Goal: Task Accomplishment & Management: Complete application form

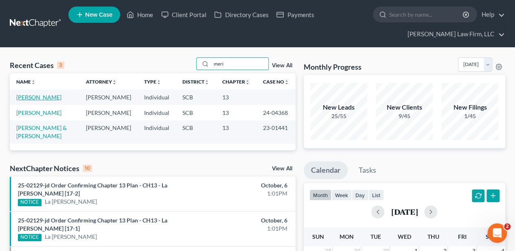
type input "meri"
click at [19, 101] on link "[PERSON_NAME]" at bounding box center [38, 97] width 45 height 7
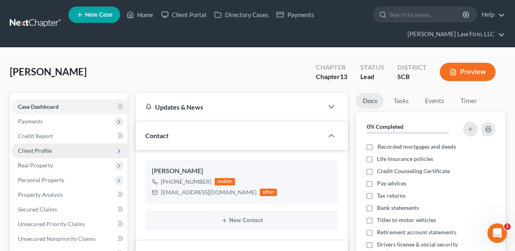
click at [56, 146] on span "Client Profile" at bounding box center [69, 150] width 116 height 15
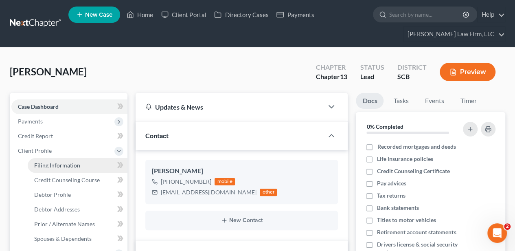
click at [57, 160] on link "Filing Information" at bounding box center [78, 165] width 100 height 15
select select "1"
select select "0"
select select "3"
select select "42"
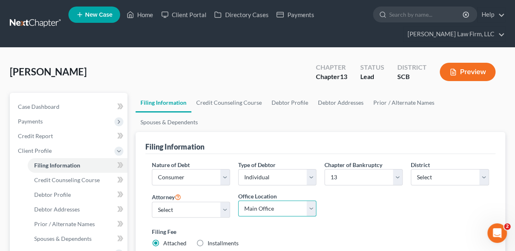
click at [248, 200] on select "Main Office [GEOGRAPHIC_DATA]" at bounding box center [277, 208] width 78 height 16
click at [238, 200] on select "Main Office [GEOGRAPHIC_DATA]" at bounding box center [277, 208] width 78 height 16
click at [398, 199] on div "Nature of Debt Select Business Consumer Other Nature of Business Select Clearin…" at bounding box center [320, 207] width 345 height 94
click at [211, 97] on link "Credit Counseling Course" at bounding box center [228, 103] width 75 height 20
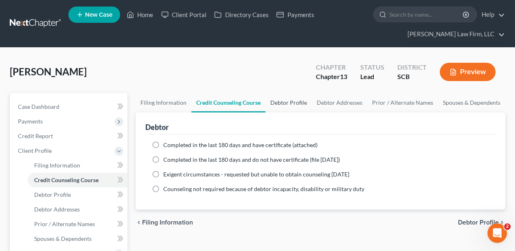
click at [284, 101] on link "Debtor Profile" at bounding box center [288, 103] width 46 height 20
select select "0"
select select "3"
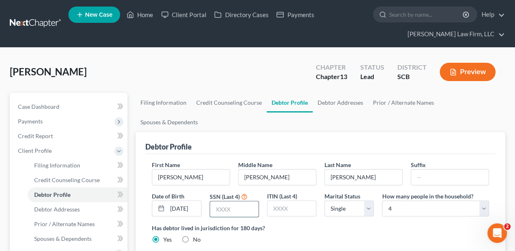
drag, startPoint x: 247, startPoint y: 194, endPoint x: 245, endPoint y: 189, distance: 5.3
click at [247, 201] on input "text" at bounding box center [234, 208] width 48 height 15
type input "1886"
click at [345, 200] on select "Select Single Married Separated Divorced Widowed" at bounding box center [348, 208] width 49 height 16
select select "1"
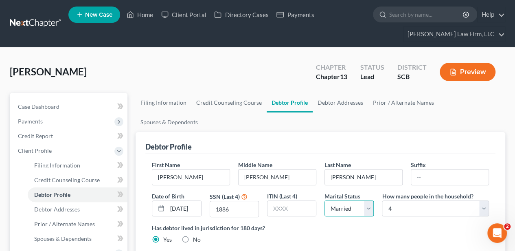
click at [324, 200] on select "Select Single Married Separated Divorced Widowed" at bounding box center [348, 208] width 49 height 16
click at [381, 223] on div "Has debtor lived in jurisdiction for 180 days? Yes No Debtor must reside in jur…" at bounding box center [320, 233] width 337 height 20
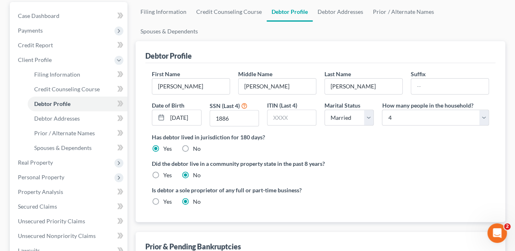
scroll to position [81, 0]
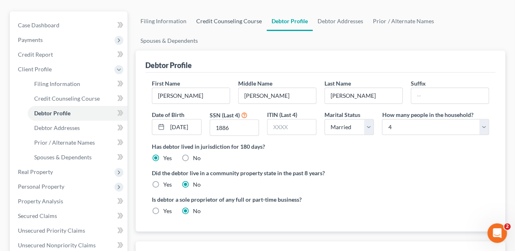
click at [239, 15] on link "Credit Counseling Course" at bounding box center [228, 21] width 75 height 20
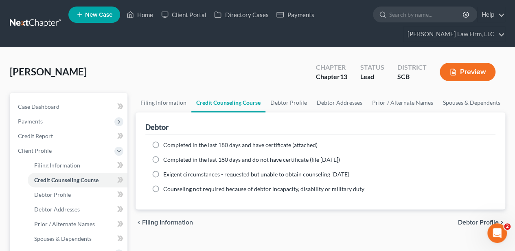
click at [163, 141] on label "Completed in the last 180 days and have certificate (attached)" at bounding box center [240, 145] width 154 height 8
click at [166, 141] on input "Completed in the last 180 days and have certificate (attached)" at bounding box center [168, 143] width 5 height 5
radio input "true"
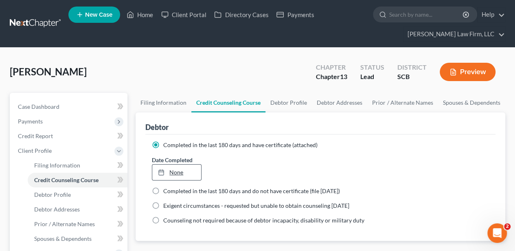
click at [173, 168] on link "None" at bounding box center [176, 171] width 48 height 15
type input "[DATE]"
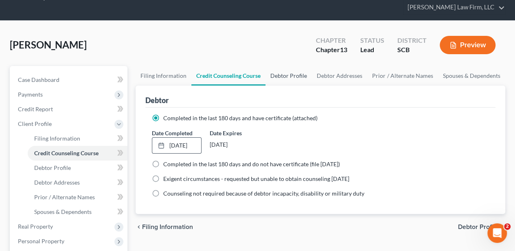
click at [298, 76] on link "Debtor Profile" at bounding box center [288, 76] width 46 height 20
select select "1"
select select "3"
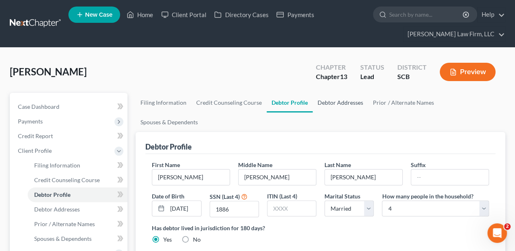
click at [337, 103] on link "Debtor Addresses" at bounding box center [340, 103] width 55 height 20
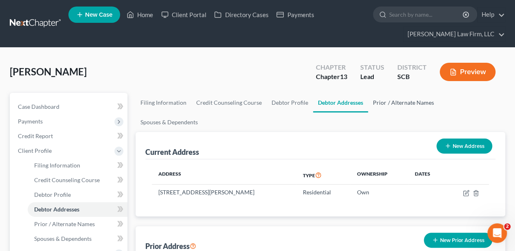
click at [402, 100] on link "Prior / Alternate Names" at bounding box center [403, 103] width 70 height 20
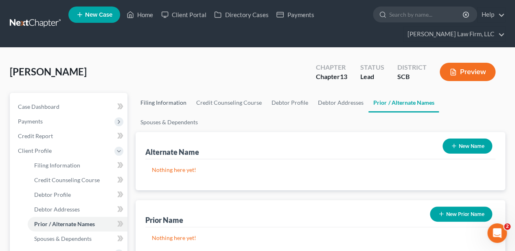
click at [163, 104] on link "Filing Information" at bounding box center [164, 103] width 56 height 20
select select "1"
select select "0"
select select "3"
select select "72"
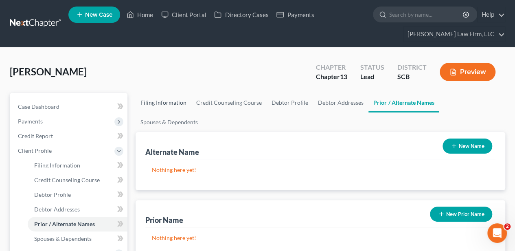
select select "0"
select select "42"
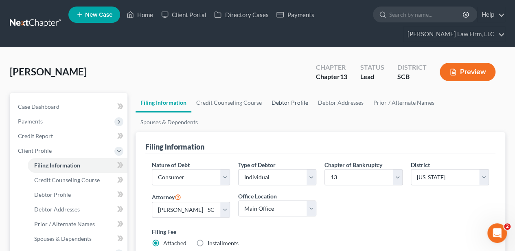
click at [286, 101] on link "Debtor Profile" at bounding box center [290, 103] width 46 height 20
select select "1"
select select "3"
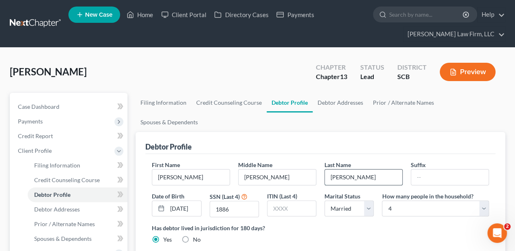
drag, startPoint x: 385, startPoint y: 159, endPoint x: 327, endPoint y: 160, distance: 57.8
click at [327, 169] on input "[PERSON_NAME]" at bounding box center [363, 176] width 77 height 15
click at [412, 99] on link "Prior / Alternate Names" at bounding box center [403, 103] width 70 height 20
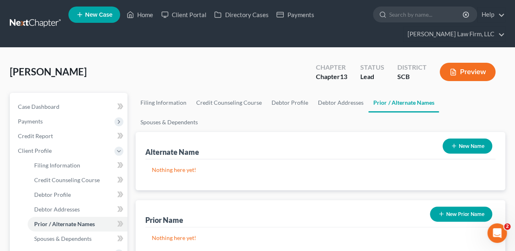
click at [457, 138] on button "New Name" at bounding box center [467, 145] width 50 height 15
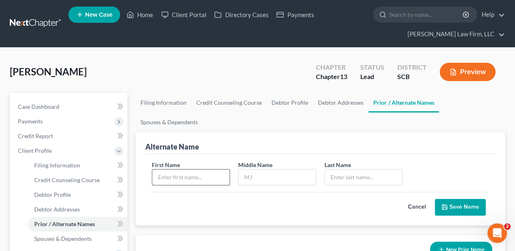
click at [211, 169] on input "text" at bounding box center [190, 176] width 77 height 15
click at [211, 169] on input "Dawen" at bounding box center [190, 176] width 77 height 15
type input "[PERSON_NAME]"
type input "M"
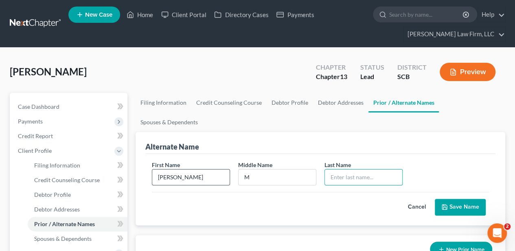
paste input "[PERSON_NAME]"
type input "[PERSON_NAME]"
click at [464, 199] on button "Save Name" at bounding box center [460, 207] width 51 height 17
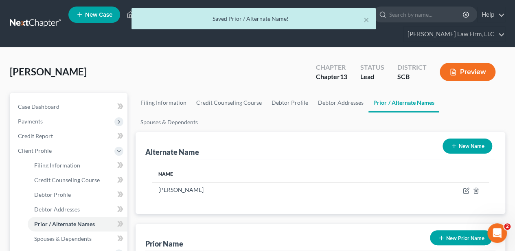
click at [461, 138] on button "New Name" at bounding box center [467, 145] width 50 height 15
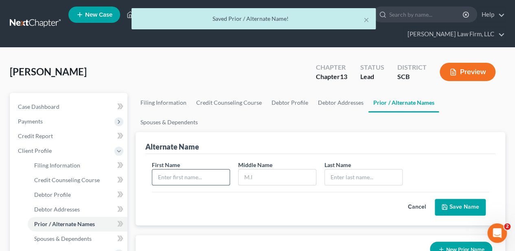
click at [183, 169] on input "text" at bounding box center [190, 176] width 77 height 15
type input "[PERSON_NAME]"
paste input "[PERSON_NAME]"
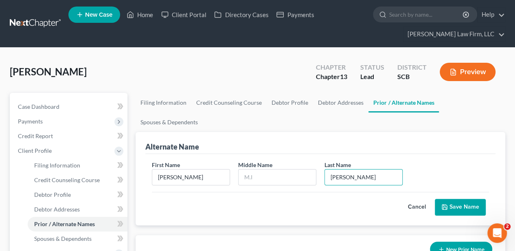
type input "[PERSON_NAME]"
click at [452, 199] on button "Save Name" at bounding box center [460, 207] width 51 height 17
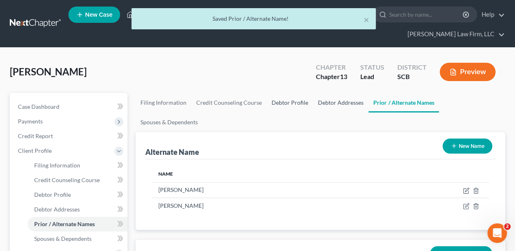
drag, startPoint x: 286, startPoint y: 104, endPoint x: 355, endPoint y: 101, distance: 68.4
click at [286, 104] on link "Debtor Profile" at bounding box center [290, 103] width 46 height 20
select select "1"
select select "3"
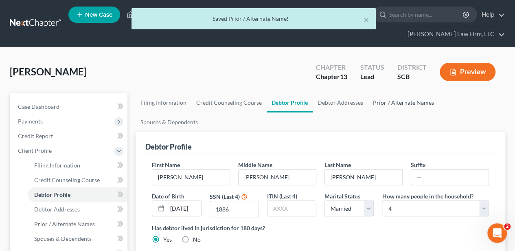
click at [375, 101] on link "Prior / Alternate Names" at bounding box center [403, 103] width 70 height 20
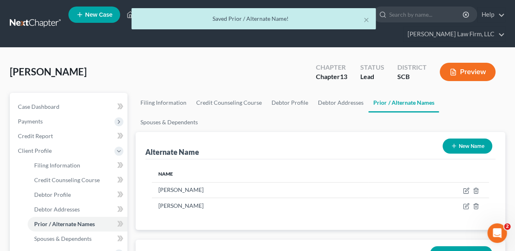
click at [444, 138] on button "New Name" at bounding box center [467, 145] width 50 height 15
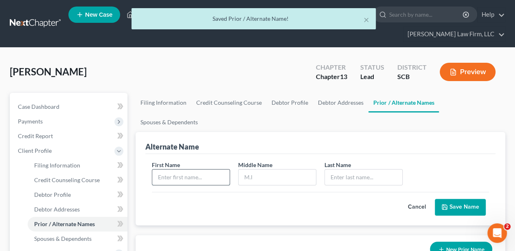
click at [205, 169] on input "text" at bounding box center [190, 176] width 77 height 15
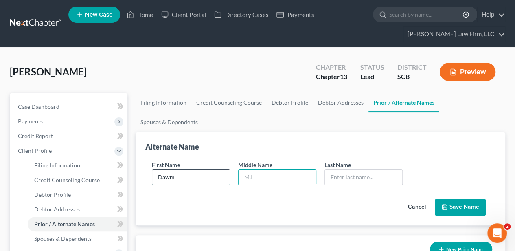
click at [216, 169] on input "Dawm" at bounding box center [190, 176] width 77 height 15
type input "[PERSON_NAME]"
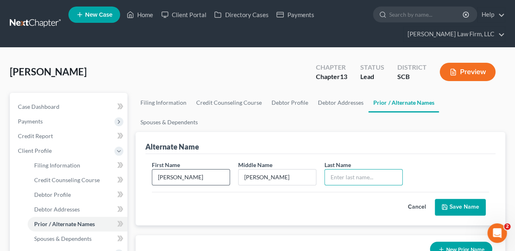
paste input "[PERSON_NAME]"
drag, startPoint x: 359, startPoint y: 159, endPoint x: 325, endPoint y: 156, distance: 33.9
click at [326, 169] on input "[PERSON_NAME]" at bounding box center [363, 176] width 77 height 15
click at [346, 169] on input "Meriam" at bounding box center [363, 176] width 77 height 15
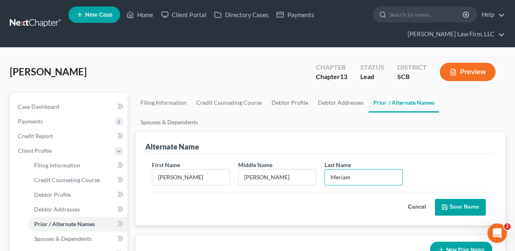
type input "Meriam"
click at [460, 199] on button "Save Name" at bounding box center [460, 207] width 51 height 17
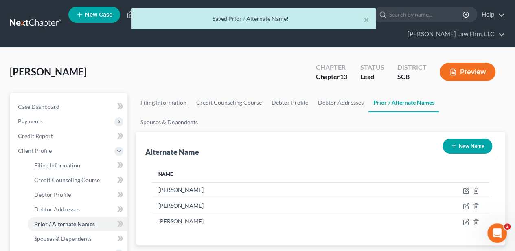
click at [455, 142] on icon "button" at bounding box center [453, 145] width 7 height 7
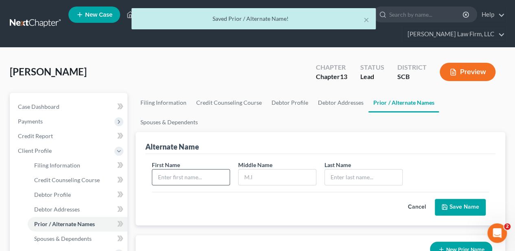
click at [205, 169] on input "text" at bounding box center [190, 176] width 77 height 15
type input "[PERSON_NAME]"
type input "M"
paste input "Meriam"
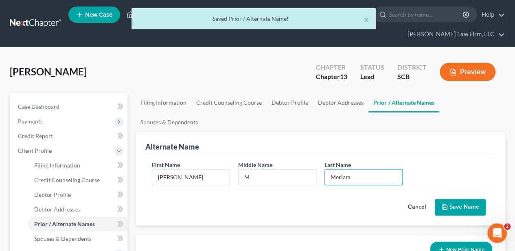
type input "Meriam"
click at [455, 199] on button "Save Name" at bounding box center [460, 207] width 51 height 17
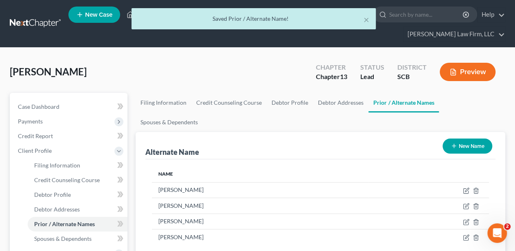
click at [456, 142] on icon "button" at bounding box center [453, 145] width 7 height 7
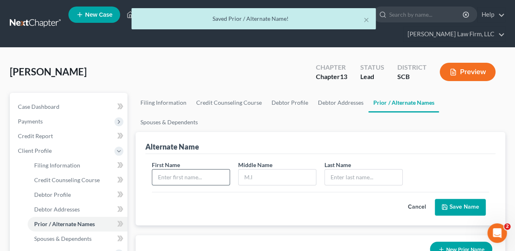
click at [209, 169] on input "text" at bounding box center [190, 176] width 77 height 15
type input "S"
type input "[PERSON_NAME]"
paste input "Meriam"
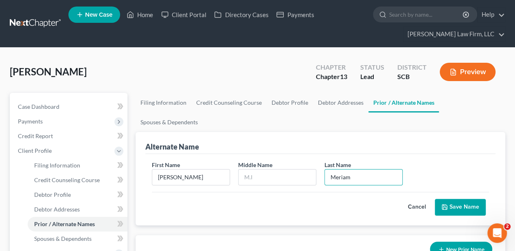
type input "Meriam"
click at [457, 199] on button "Save Name" at bounding box center [460, 207] width 51 height 17
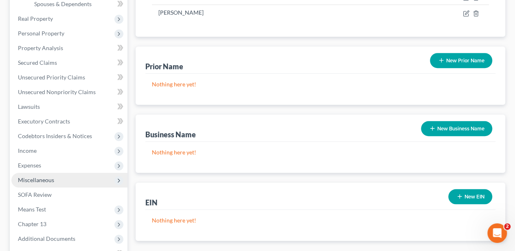
scroll to position [244, 0]
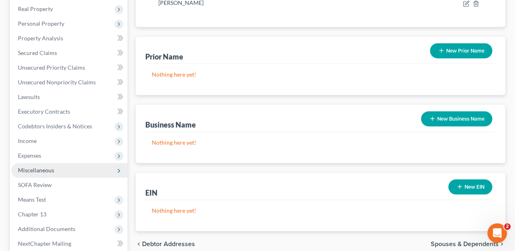
click at [55, 167] on span "Miscellaneous" at bounding box center [69, 170] width 116 height 15
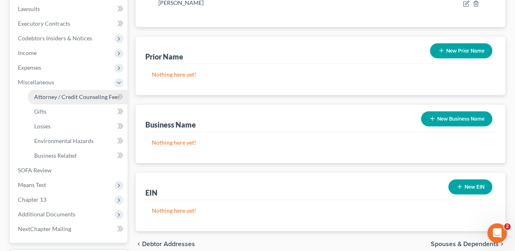
click at [84, 98] on span "Attorney / Credit Counseling Fees" at bounding box center [77, 96] width 86 height 7
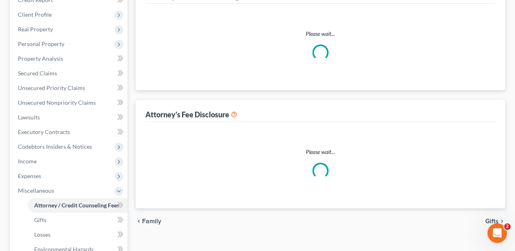
select select "0"
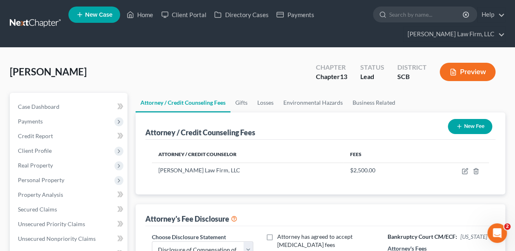
click at [476, 122] on button "New Fee" at bounding box center [470, 126] width 44 height 15
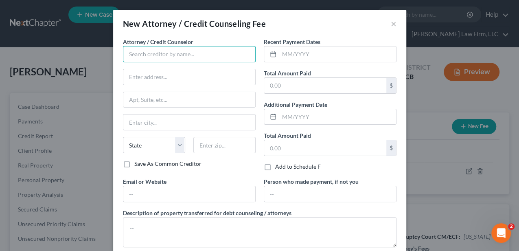
click at [168, 56] on input "text" at bounding box center [189, 54] width 133 height 16
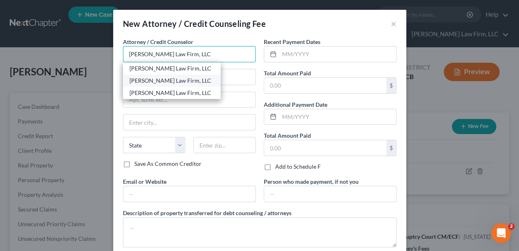
type input "[PERSON_NAME] Law Firm, LLC"
click at [167, 80] on div "[PERSON_NAME] Law Firm, LLC" at bounding box center [171, 80] width 85 height 8
type input "[STREET_ADDRESS]"
type input "Suite 120"
type input "[GEOGRAPHIC_DATA]"
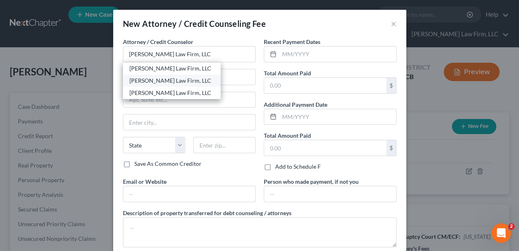
select select "42"
type input "29405"
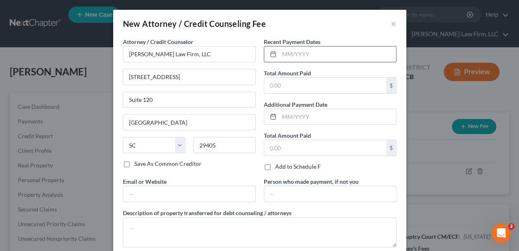
drag, startPoint x: 321, startPoint y: 52, endPoint x: 317, endPoint y: 52, distance: 4.9
click at [321, 52] on input "text" at bounding box center [337, 53] width 117 height 15
type input "10/2025"
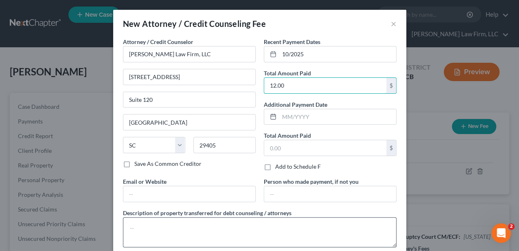
type input "12.00"
click at [273, 226] on textarea at bounding box center [259, 232] width 273 height 30
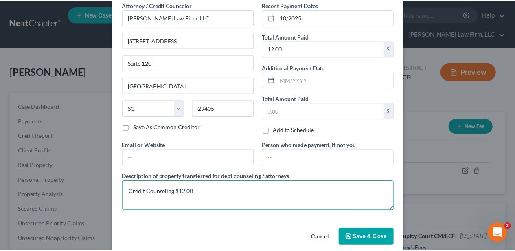
scroll to position [46, 0]
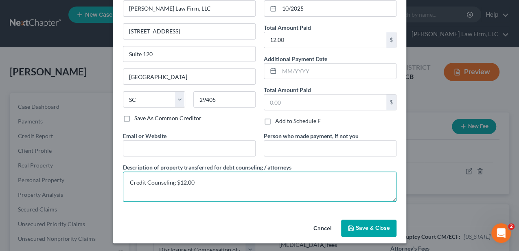
type textarea "Credit Counseling $12.00"
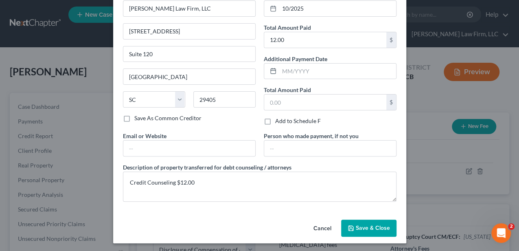
click at [373, 224] on span "Save & Close" at bounding box center [373, 227] width 34 height 7
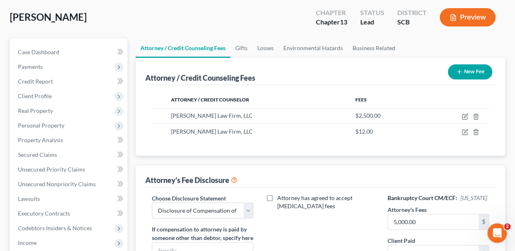
scroll to position [54, 0]
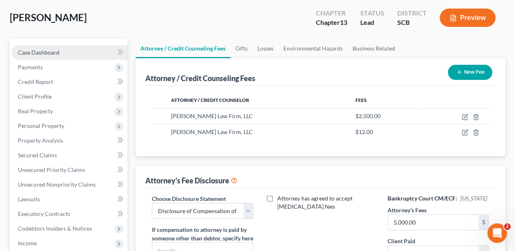
drag, startPoint x: 56, startPoint y: 56, endPoint x: 60, endPoint y: 56, distance: 4.1
click at [56, 56] on link "Case Dashboard" at bounding box center [69, 52] width 116 height 15
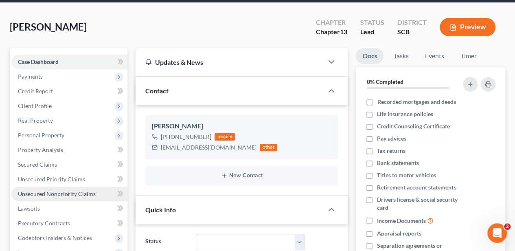
scroll to position [108, 0]
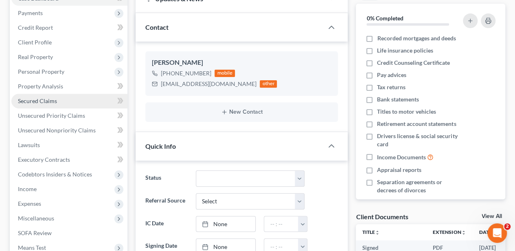
click at [65, 98] on link "Secured Claims" at bounding box center [69, 101] width 116 height 15
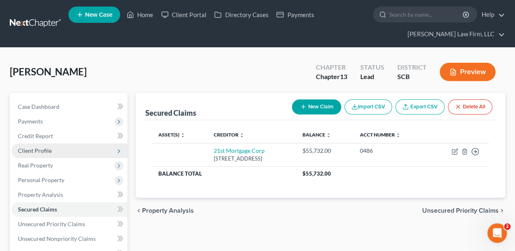
click at [48, 152] on span "Client Profile" at bounding box center [35, 150] width 34 height 7
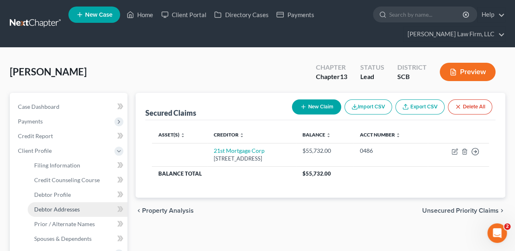
click at [54, 207] on span "Debtor Addresses" at bounding box center [57, 208] width 46 height 7
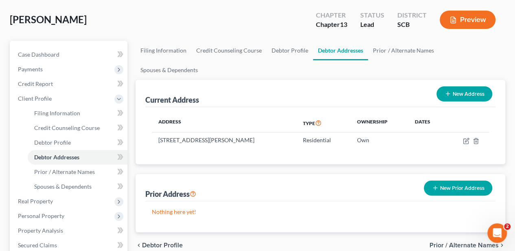
scroll to position [54, 0]
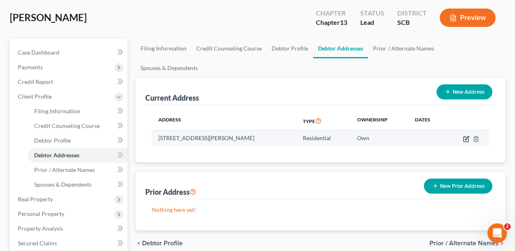
click at [465, 136] on icon "button" at bounding box center [467, 138] width 4 height 4
select select "42"
select select "0"
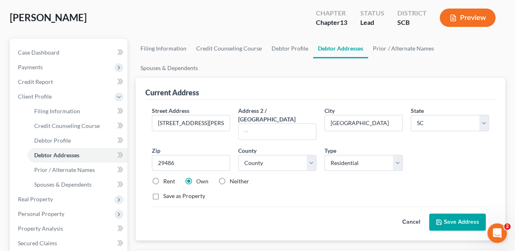
click at [450, 213] on button "Save Address" at bounding box center [457, 221] width 57 height 17
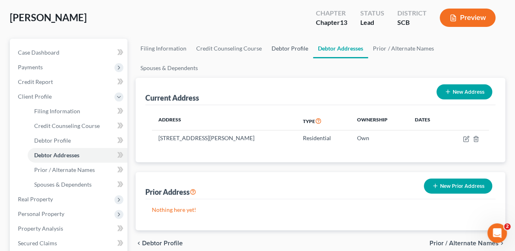
click at [284, 46] on link "Debtor Profile" at bounding box center [290, 49] width 46 height 20
select select "1"
select select "3"
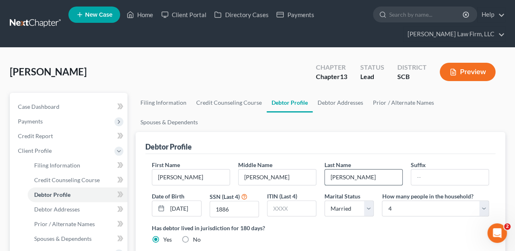
drag, startPoint x: 380, startPoint y: 161, endPoint x: 330, endPoint y: 159, distance: 49.7
click at [330, 169] on input "[PERSON_NAME]" at bounding box center [363, 176] width 77 height 15
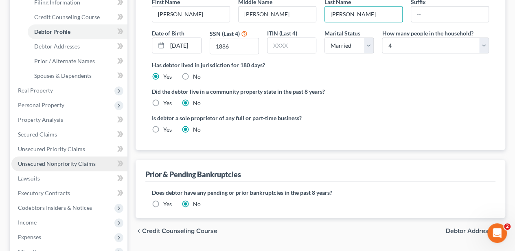
click at [69, 162] on span "Unsecured Nonpriority Claims" at bounding box center [57, 163] width 78 height 7
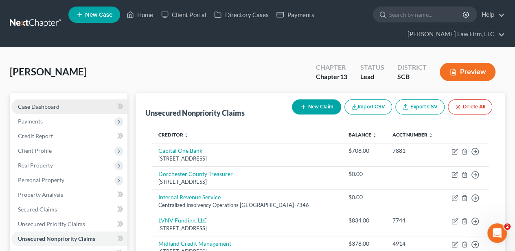
click at [52, 104] on span "Case Dashboard" at bounding box center [39, 106] width 42 height 7
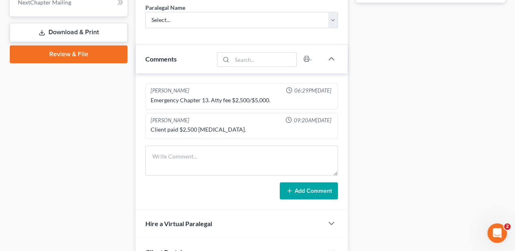
scroll to position [468, 0]
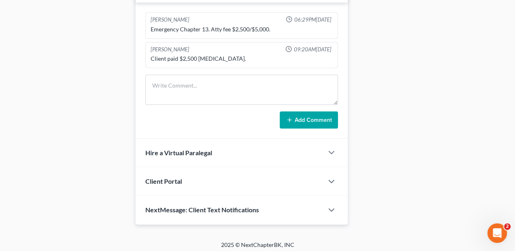
click at [159, 180] on span "Client Portal" at bounding box center [163, 181] width 37 height 8
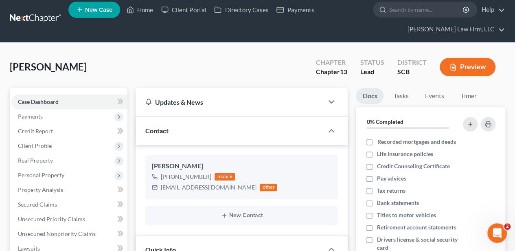
scroll to position [0, 0]
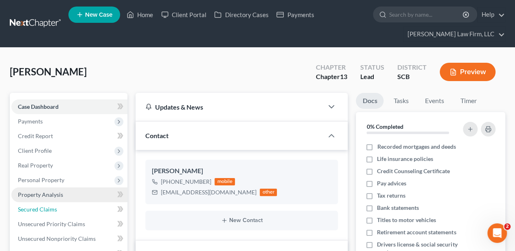
drag, startPoint x: 46, startPoint y: 203, endPoint x: 46, endPoint y: 198, distance: 5.4
click at [46, 203] on link "Secured Claims" at bounding box center [69, 209] width 116 height 15
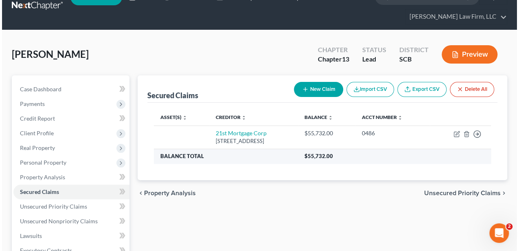
scroll to position [27, 0]
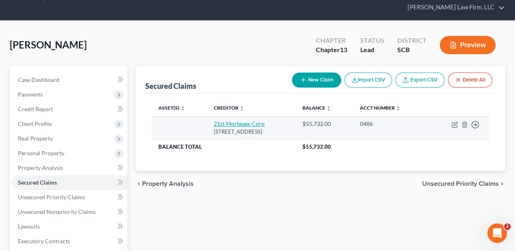
click at [250, 123] on link "21st Mortgage Corp" at bounding box center [239, 123] width 51 height 7
select select "44"
select select "0"
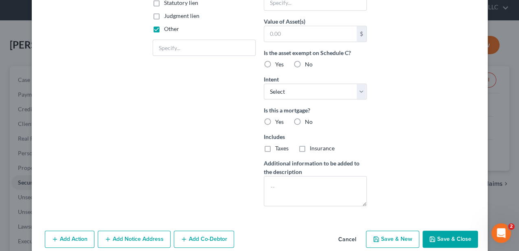
scroll to position [205, 0]
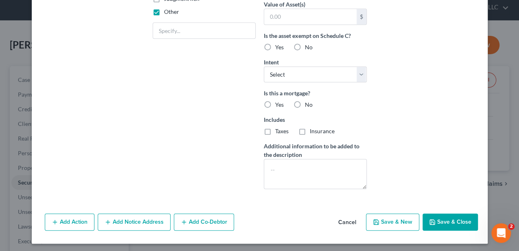
click at [120, 218] on button "Add Notice Address" at bounding box center [134, 221] width 73 height 17
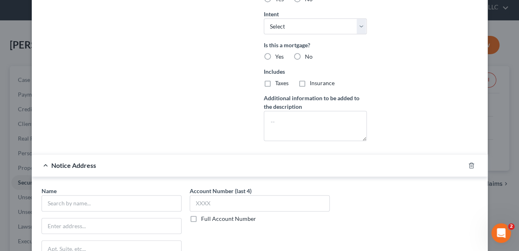
scroll to position [314, 0]
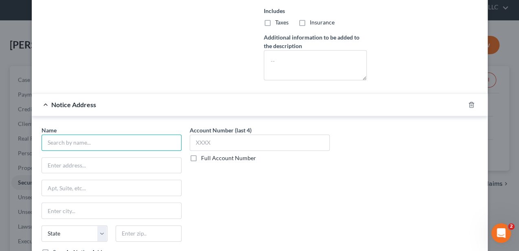
click at [104, 140] on input "text" at bounding box center [112, 142] width 140 height 16
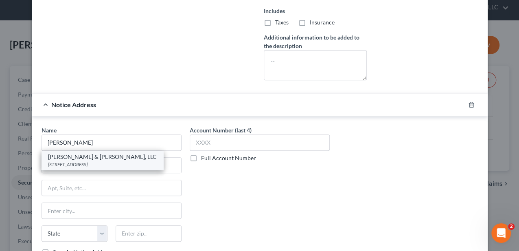
click at [93, 153] on div "[PERSON_NAME] & [PERSON_NAME], LLC" at bounding box center [102, 157] width 109 height 8
type input "[PERSON_NAME] & [PERSON_NAME], LLC"
type input "PO Box 4216"
type input "Columbia"
select select "42"
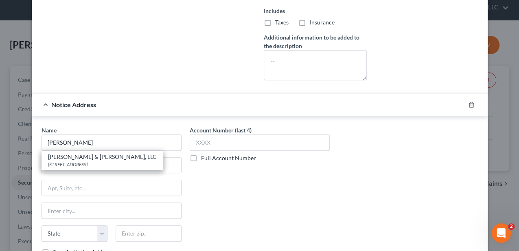
type input "29240"
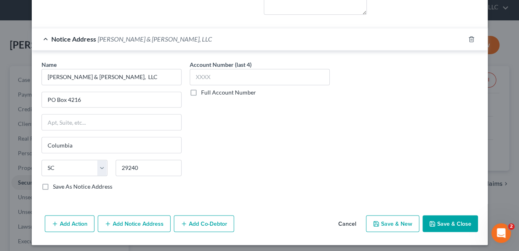
click at [450, 221] on button "Save & Close" at bounding box center [449, 223] width 55 height 17
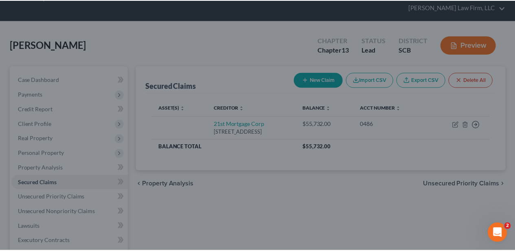
scroll to position [291, 0]
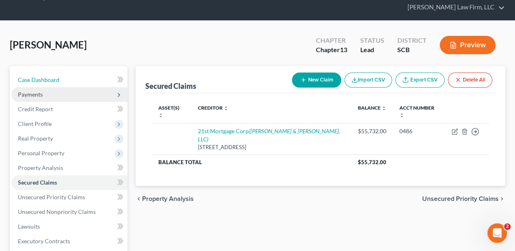
drag, startPoint x: 49, startPoint y: 78, endPoint x: 72, endPoint y: 91, distance: 26.2
click at [49, 78] on span "Case Dashboard" at bounding box center [39, 79] width 42 height 7
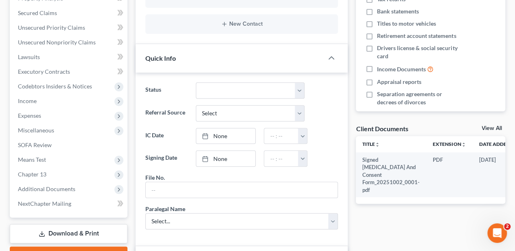
scroll to position [244, 0]
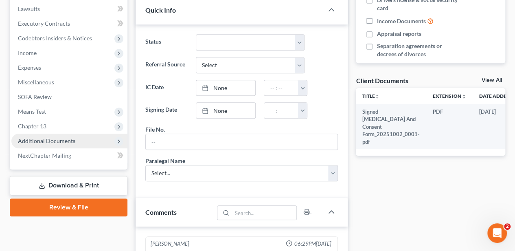
click at [69, 136] on span "Additional Documents" at bounding box center [69, 140] width 116 height 15
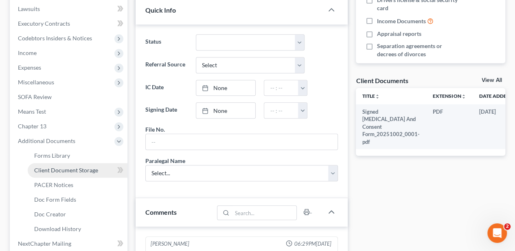
click at [68, 164] on link "Client Document Storage" at bounding box center [78, 170] width 100 height 15
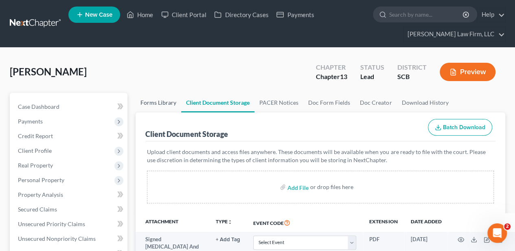
click at [162, 105] on link "Forms Library" at bounding box center [159, 103] width 46 height 20
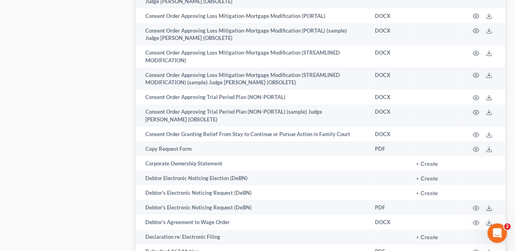
scroll to position [922, 0]
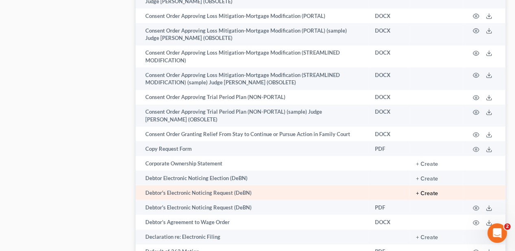
click at [422, 190] on button "+ Create" at bounding box center [427, 193] width 22 height 6
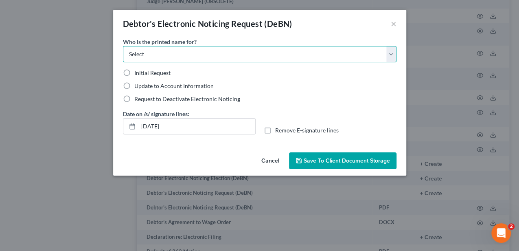
drag, startPoint x: 135, startPoint y: 56, endPoint x: 135, endPoint y: 62, distance: 6.1
click at [135, 56] on select "Select Debtor Attorney" at bounding box center [259, 54] width 273 height 16
select select "0"
click at [123, 46] on select "Select Debtor Attorney" at bounding box center [259, 54] width 273 height 16
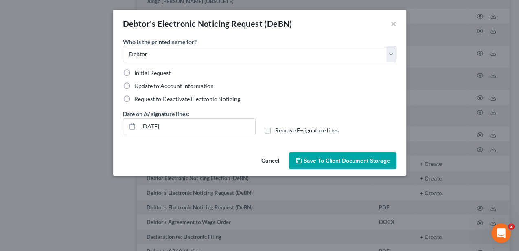
click at [134, 72] on label "Initial Request" at bounding box center [152, 73] width 36 height 8
click at [138, 72] on input "Initial Request" at bounding box center [140, 71] width 5 height 5
radio input "true"
drag, startPoint x: 172, startPoint y: 125, endPoint x: 136, endPoint y: 124, distance: 35.8
click at [136, 124] on div "[DATE]" at bounding box center [189, 126] width 133 height 16
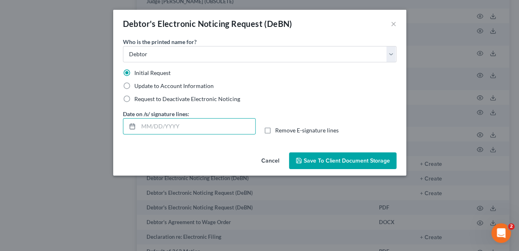
click at [275, 129] on label "Remove E-signature lines" at bounding box center [306, 130] width 63 height 8
click at [278, 129] on input "Remove E-signature lines" at bounding box center [280, 128] width 5 height 5
checkbox input "true"
click at [314, 154] on button "Save to Client Document Storage" at bounding box center [342, 160] width 107 height 17
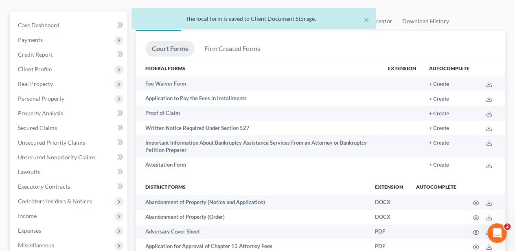
scroll to position [0, 0]
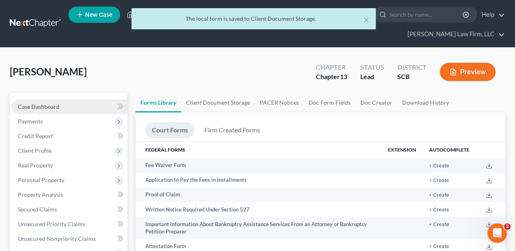
click at [59, 106] on link "Case Dashboard" at bounding box center [69, 106] width 116 height 15
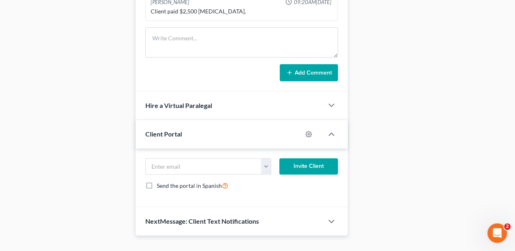
scroll to position [515, 0]
click at [266, 160] on button "button" at bounding box center [266, 165] width 10 height 15
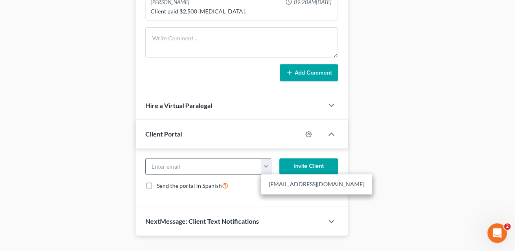
click at [266, 160] on button "button" at bounding box center [266, 165] width 10 height 15
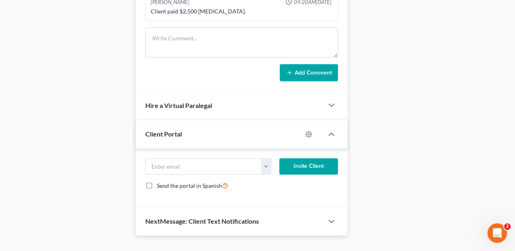
click at [180, 217] on span "NextMessage: Client Text Notifications" at bounding box center [202, 221] width 114 height 8
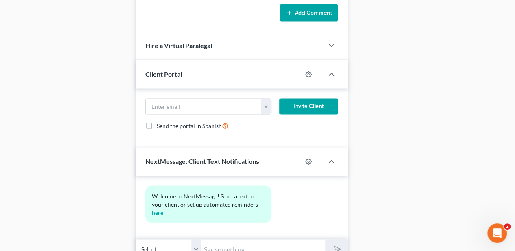
scroll to position [597, 0]
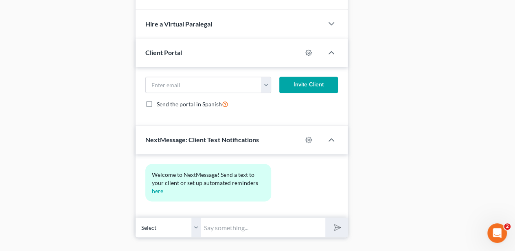
click at [159, 138] on span "NextMessage: Client Text Notifications" at bounding box center [202, 140] width 114 height 8
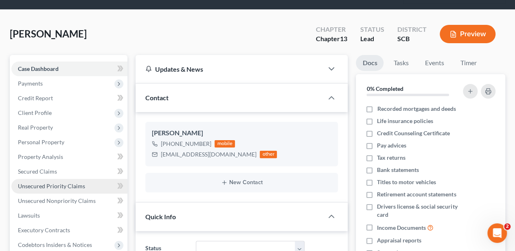
scroll to position [11, 0]
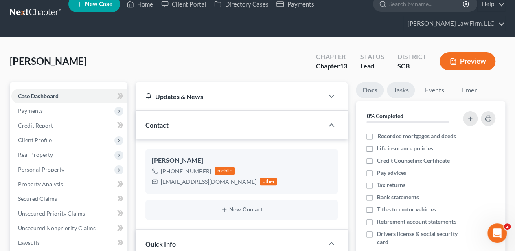
click at [406, 88] on link "Tasks" at bounding box center [401, 90] width 28 height 16
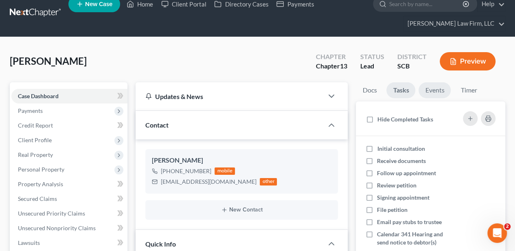
click at [435, 93] on link "Events" at bounding box center [434, 90] width 32 height 16
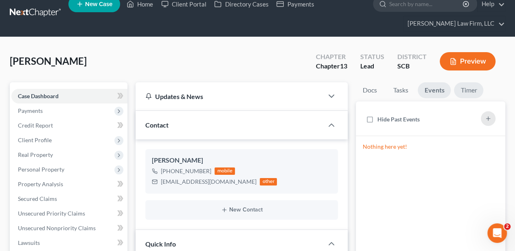
click at [465, 90] on link "Timer" at bounding box center [468, 90] width 29 height 16
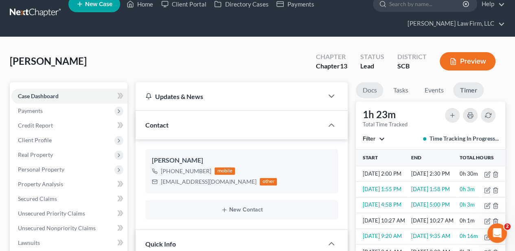
click at [376, 89] on link "Docs" at bounding box center [369, 90] width 27 height 16
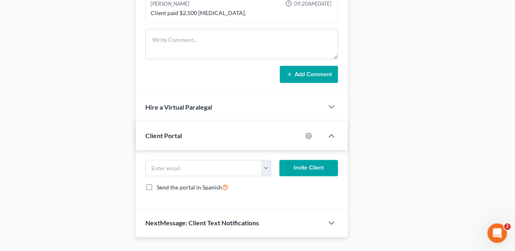
scroll to position [526, 0]
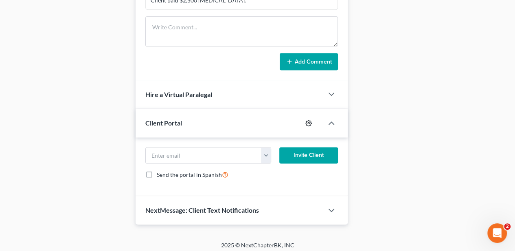
click at [310, 120] on icon "button" at bounding box center [308, 123] width 7 height 7
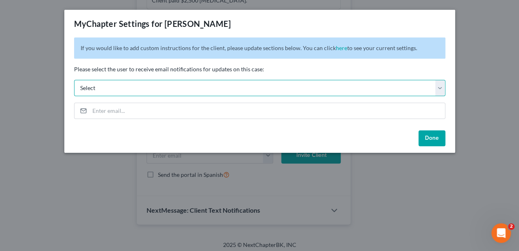
click at [251, 83] on select "Select [EMAIL_ADDRESS][DOMAIN_NAME] [EMAIL_ADDRESS][DOMAIN_NAME] [EMAIL_ADDRESS…" at bounding box center [259, 88] width 371 height 16
drag, startPoint x: 251, startPoint y: 83, endPoint x: 423, endPoint y: 138, distance: 179.7
click at [251, 83] on select "Select [EMAIL_ADDRESS][DOMAIN_NAME] [EMAIL_ADDRESS][DOMAIN_NAME] [EMAIL_ADDRESS…" at bounding box center [259, 88] width 371 height 16
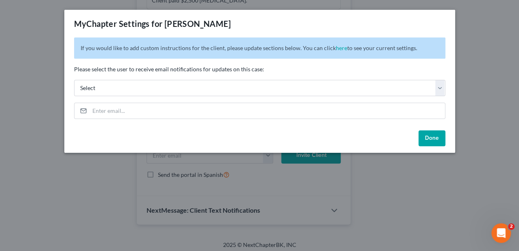
click at [423, 138] on button "Done" at bounding box center [431, 138] width 27 height 16
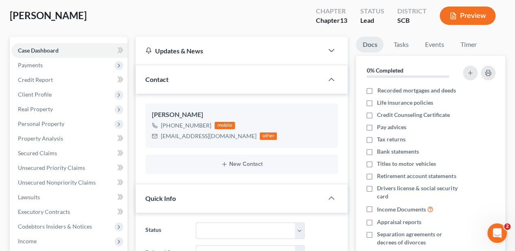
scroll to position [0, 0]
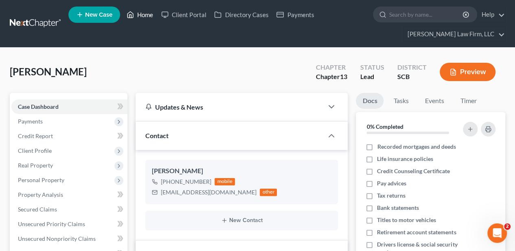
click at [138, 13] on link "Home" at bounding box center [139, 14] width 35 height 15
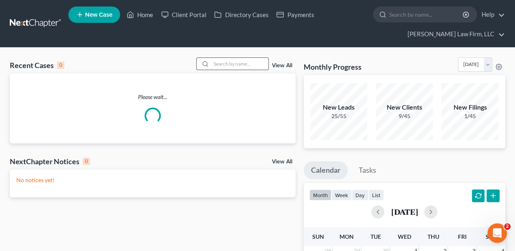
click at [239, 67] on input "search" at bounding box center [239, 64] width 57 height 12
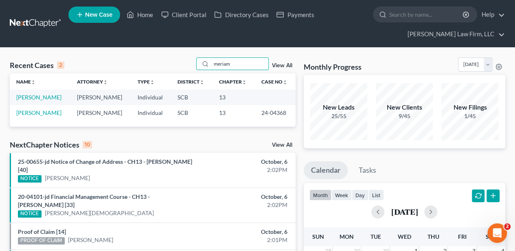
type input "meriam"
click at [50, 95] on link "[PERSON_NAME]" at bounding box center [38, 97] width 45 height 7
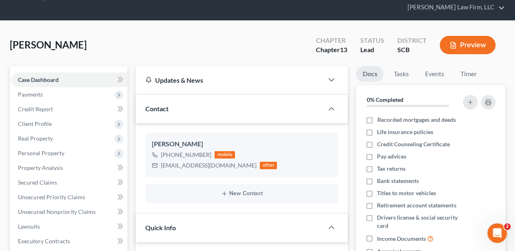
scroll to position [54, 0]
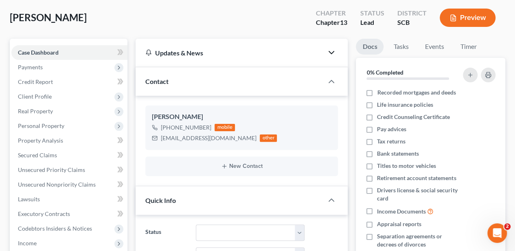
click at [332, 53] on icon "button" at bounding box center [331, 53] width 10 height 10
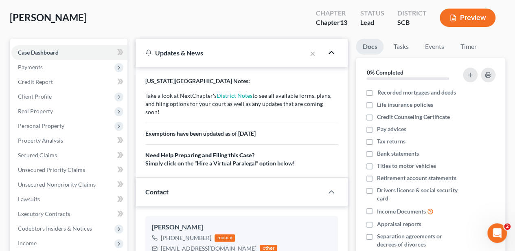
click at [332, 53] on icon "button" at bounding box center [331, 53] width 10 height 10
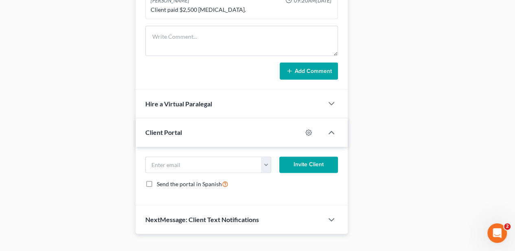
scroll to position [526, 0]
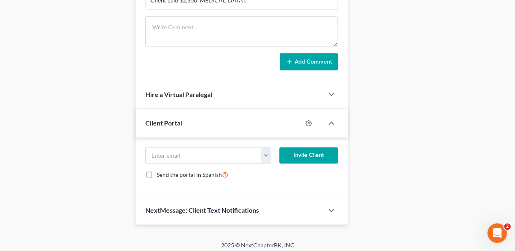
click at [177, 206] on span "NextMessage: Client Text Notifications" at bounding box center [202, 210] width 114 height 8
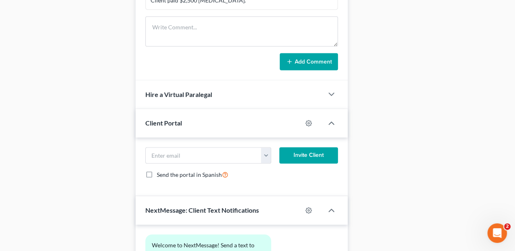
click at [177, 206] on span "NextMessage: Client Text Notifications" at bounding box center [202, 210] width 114 height 8
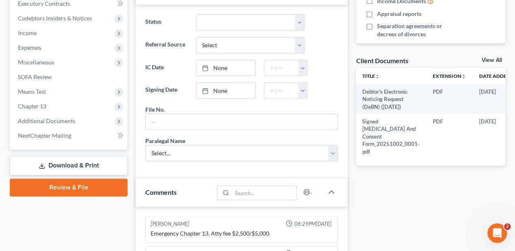
scroll to position [244, 0]
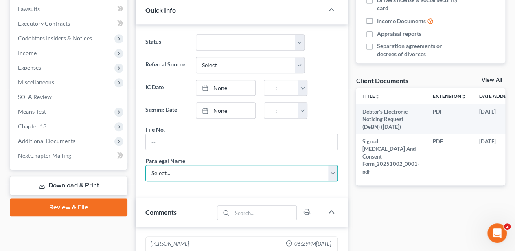
click at [228, 173] on select "Select... [PERSON_NAME] [PERSON_NAME] [PERSON_NAME] [PERSON_NAME]" at bounding box center [241, 173] width 192 height 16
click at [228, 174] on select "Select... [PERSON_NAME] [PERSON_NAME] [PERSON_NAME] [PERSON_NAME]" at bounding box center [241, 173] width 192 height 16
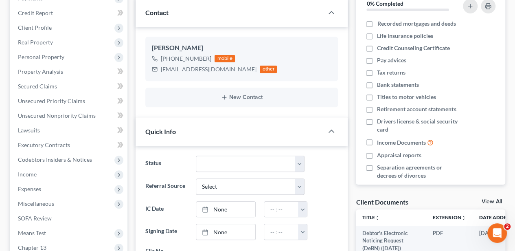
scroll to position [0, 0]
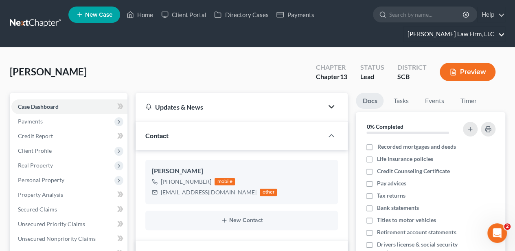
click at [487, 36] on link "[PERSON_NAME] Law Firm, LLC" at bounding box center [453, 34] width 101 height 15
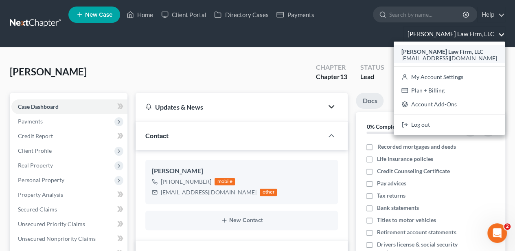
click at [448, 58] on span "[EMAIL_ADDRESS][DOMAIN_NAME]" at bounding box center [449, 58] width 96 height 7
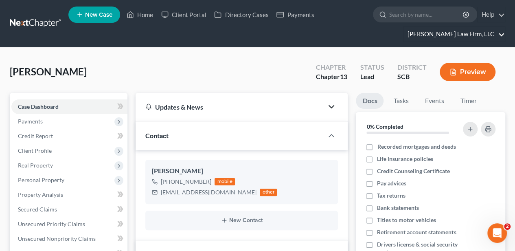
click at [503, 35] on link "[PERSON_NAME] Law Firm, LLC" at bounding box center [453, 34] width 101 height 15
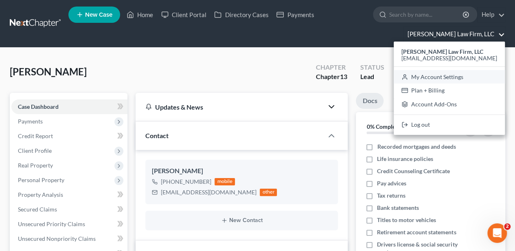
click at [467, 73] on link "My Account Settings" at bounding box center [448, 77] width 111 height 14
select select "72"
select select "24"
select select "42"
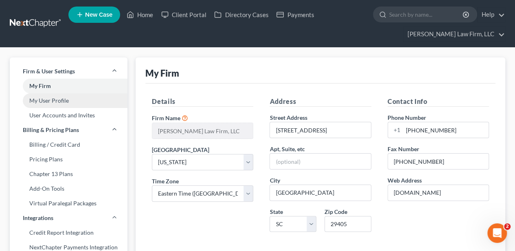
click at [44, 101] on link "My User Profile" at bounding box center [69, 100] width 118 height 15
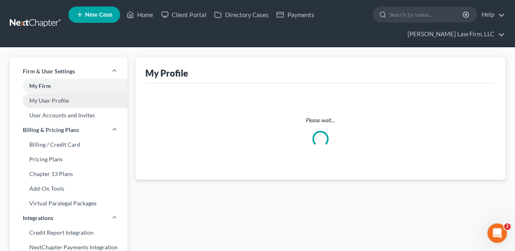
select select "42"
select select "paralegal"
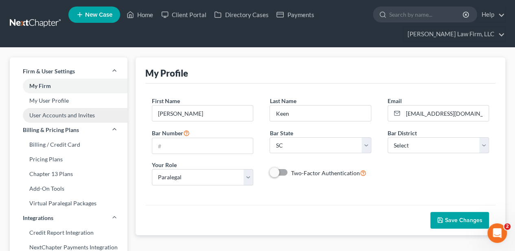
click at [44, 118] on link "User Accounts and Invites" at bounding box center [69, 115] width 118 height 15
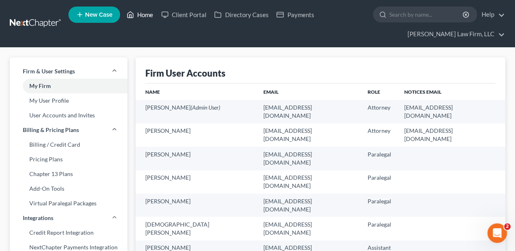
click at [142, 11] on link "Home" at bounding box center [139, 14] width 35 height 15
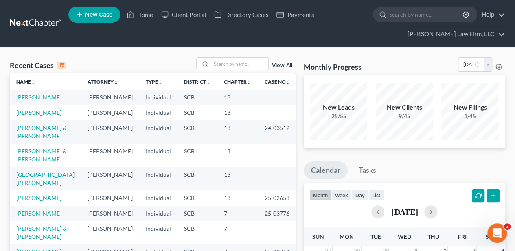
click at [36, 96] on link "[PERSON_NAME]" at bounding box center [38, 97] width 45 height 7
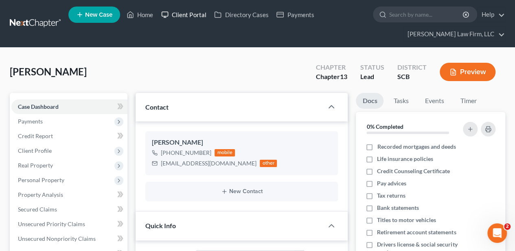
click at [192, 16] on link "Client Portal" at bounding box center [183, 14] width 53 height 15
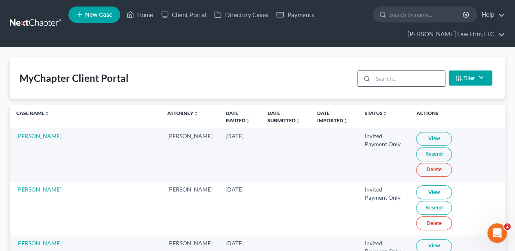
click at [394, 74] on input "search" at bounding box center [409, 78] width 72 height 15
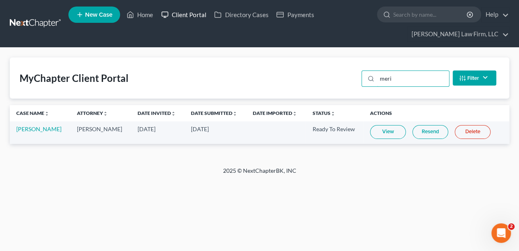
type input "meri"
click at [38, 132] on link "[PERSON_NAME]" at bounding box center [38, 128] width 45 height 7
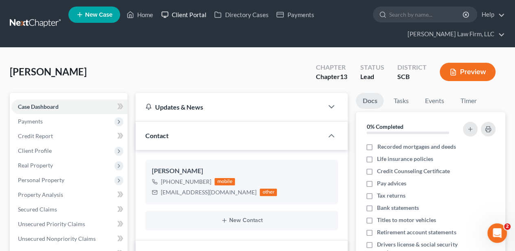
click at [195, 16] on link "Client Portal" at bounding box center [183, 14] width 53 height 15
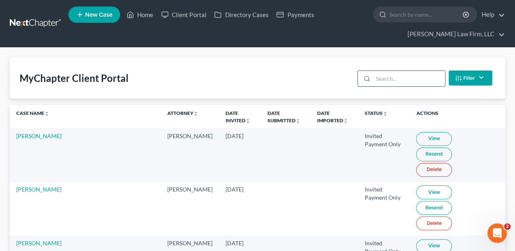
click at [384, 81] on input "search" at bounding box center [409, 78] width 72 height 15
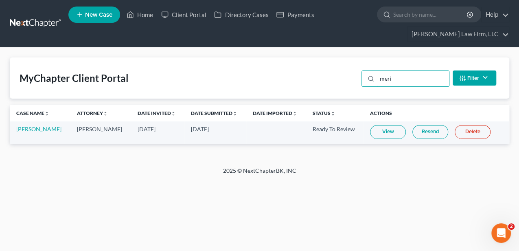
type input "meri"
click at [401, 137] on link "View" at bounding box center [388, 132] width 36 height 14
click at [45, 132] on link "[PERSON_NAME]" at bounding box center [38, 128] width 45 height 7
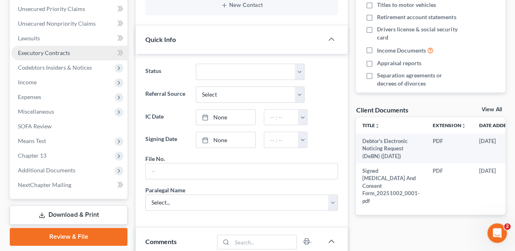
scroll to position [217, 0]
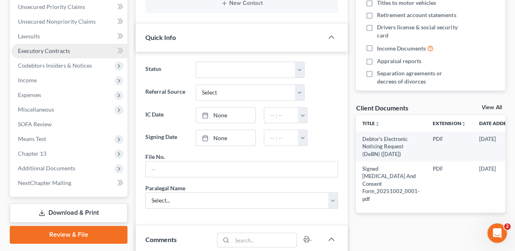
click at [42, 47] on span "Executory Contracts" at bounding box center [44, 50] width 52 height 7
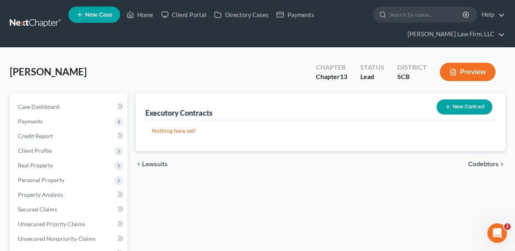
click at [452, 107] on button "New Contract" at bounding box center [464, 106] width 56 height 15
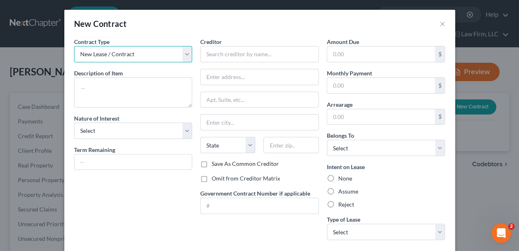
click at [142, 56] on select "New Lease / Contract New Timeshare" at bounding box center [133, 54] width 118 height 16
drag, startPoint x: 139, startPoint y: 56, endPoint x: 133, endPoint y: 65, distance: 10.5
click at [139, 56] on select "New Lease / Contract New Timeshare" at bounding box center [133, 54] width 118 height 16
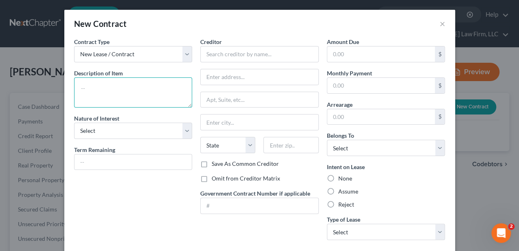
click at [122, 87] on textarea at bounding box center [133, 92] width 118 height 30
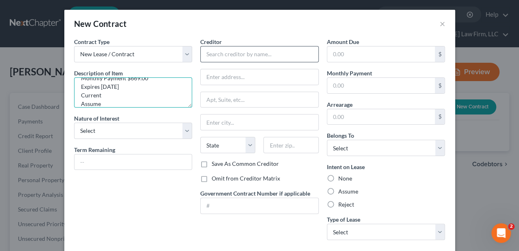
type textarea "Lot Lease Monthly Payment $669.00 Expires [DATE] Current Assume"
click at [241, 58] on input "text" at bounding box center [259, 54] width 118 height 16
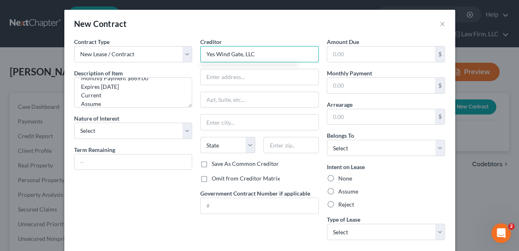
type input "Yes Wind Gate, LLC"
paste input "[STREET_ADDRESS]"
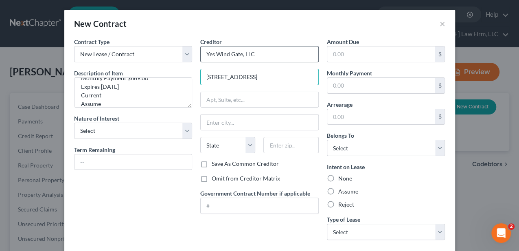
scroll to position [0, 1]
type input "[STREET_ADDRESS]"
click at [303, 143] on input "text" at bounding box center [290, 145] width 55 height 16
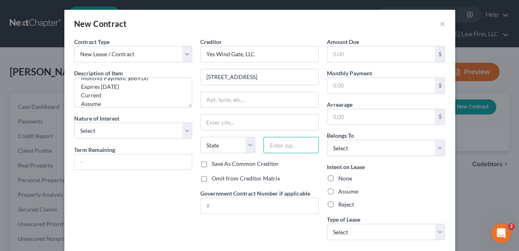
scroll to position [0, 0]
type input "29486"
click at [268, 119] on input "text" at bounding box center [260, 121] width 118 height 15
type input "[GEOGRAPHIC_DATA]"
drag, startPoint x: 211, startPoint y: 145, endPoint x: 214, endPoint y: 136, distance: 9.0
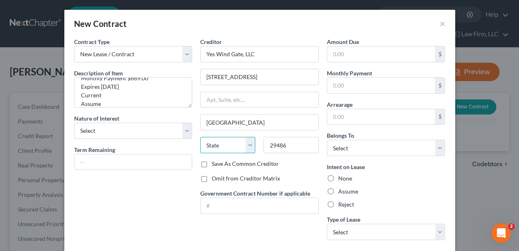
click at [211, 145] on select "State [US_STATE] AK AR AZ CA CO CT DE DC [GEOGRAPHIC_DATA] [GEOGRAPHIC_DATA] GU…" at bounding box center [227, 145] width 55 height 16
select select "42"
click at [200, 137] on select "State [US_STATE] AK AR AZ CA CO CT DE DC [GEOGRAPHIC_DATA] [GEOGRAPHIC_DATA] GU…" at bounding box center [227, 145] width 55 height 16
drag, startPoint x: 251, startPoint y: 77, endPoint x: 313, endPoint y: 76, distance: 61.4
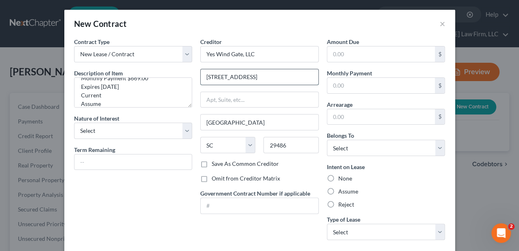
click at [313, 76] on input "[STREET_ADDRESS]" at bounding box center [260, 76] width 118 height 15
type input "420 [GEOGRAPHIC_DATA]"
click at [338, 80] on input "text" at bounding box center [381, 85] width 108 height 15
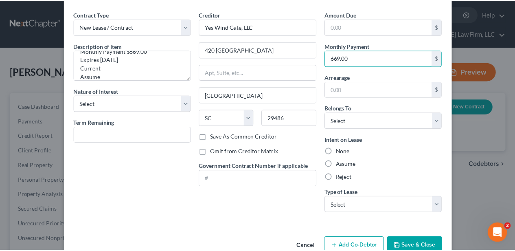
scroll to position [45, 0]
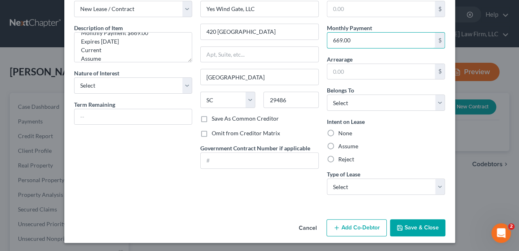
type input "669.00"
click at [338, 142] on label "Assume" at bounding box center [348, 146] width 20 height 8
click at [341, 142] on input "Assume" at bounding box center [343, 144] width 5 height 5
radio input "true"
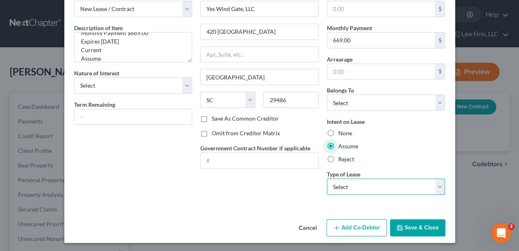
click at [340, 179] on select "Select Real Estate Car Other" at bounding box center [386, 186] width 118 height 16
select select "2"
click at [327, 178] on select "Select Real Estate Car Other" at bounding box center [386, 186] width 118 height 16
click at [400, 228] on icon "button" at bounding box center [399, 227] width 7 height 7
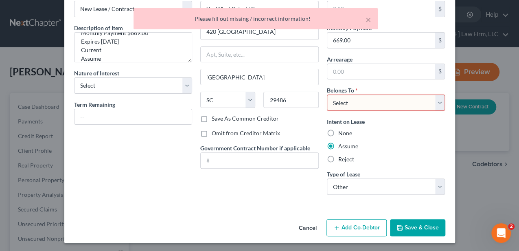
click at [356, 103] on select "Select Debtor 1 Only Debtor 2 Only Debtor 1 And Debtor 2 Only At Least One Of T…" at bounding box center [386, 102] width 118 height 16
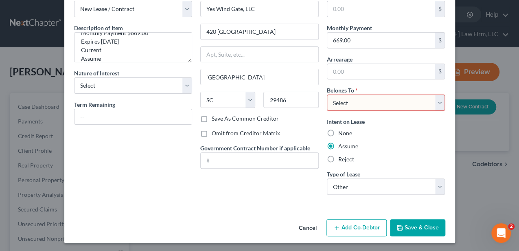
click at [345, 98] on select "Select Debtor 1 Only Debtor 2 Only Debtor 1 And Debtor 2 Only At Least One Of T…" at bounding box center [386, 102] width 118 height 16
select select "3"
click at [327, 94] on select "Select Debtor 1 Only Debtor 2 Only Debtor 1 And Debtor 2 Only At Least One Of T…" at bounding box center [386, 102] width 118 height 16
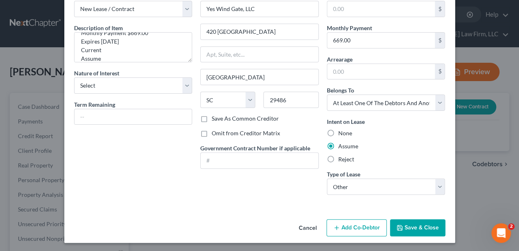
click at [411, 227] on button "Save & Close" at bounding box center [417, 227] width 55 height 17
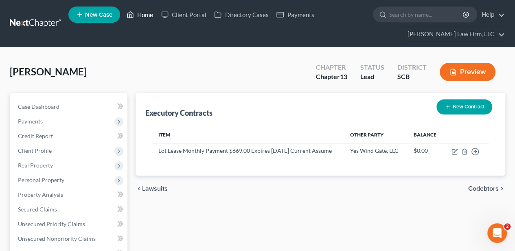
click at [146, 15] on link "Home" at bounding box center [139, 14] width 35 height 15
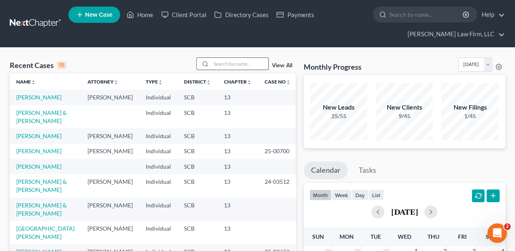
click at [228, 64] on input "search" at bounding box center [239, 64] width 57 height 12
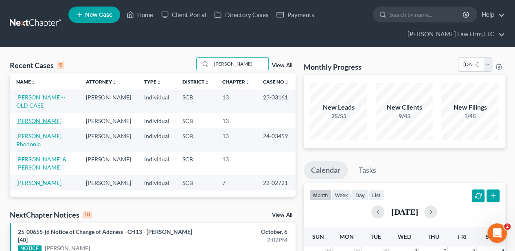
type input "[PERSON_NAME]"
click at [35, 120] on link "[PERSON_NAME]" at bounding box center [38, 120] width 45 height 7
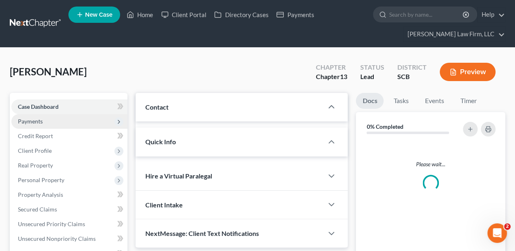
select select "2"
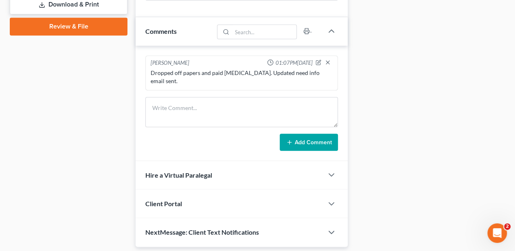
scroll to position [439, 0]
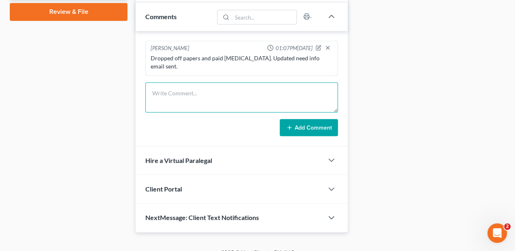
click at [190, 82] on textarea at bounding box center [241, 97] width 192 height 30
type textarea "Called and LVM and emailed to follow up on docs needed to get sign scheduled."
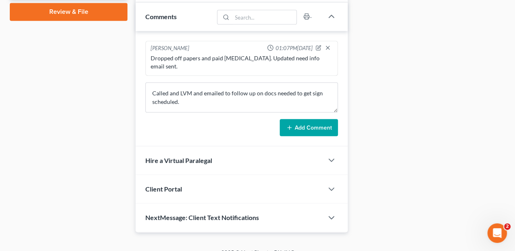
click at [315, 119] on button "Add Comment" at bounding box center [309, 127] width 58 height 17
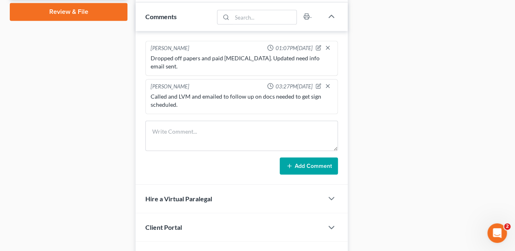
drag, startPoint x: 470, startPoint y: 145, endPoint x: 439, endPoint y: 142, distance: 31.0
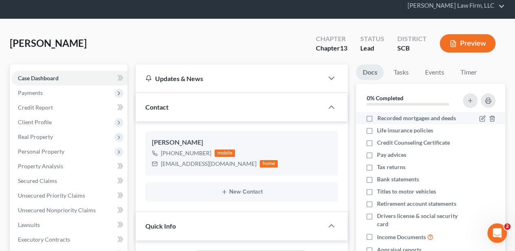
scroll to position [0, 0]
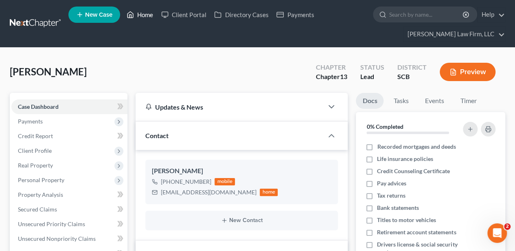
click at [147, 20] on link "Home" at bounding box center [139, 14] width 35 height 15
